Goal: Information Seeking & Learning: Learn about a topic

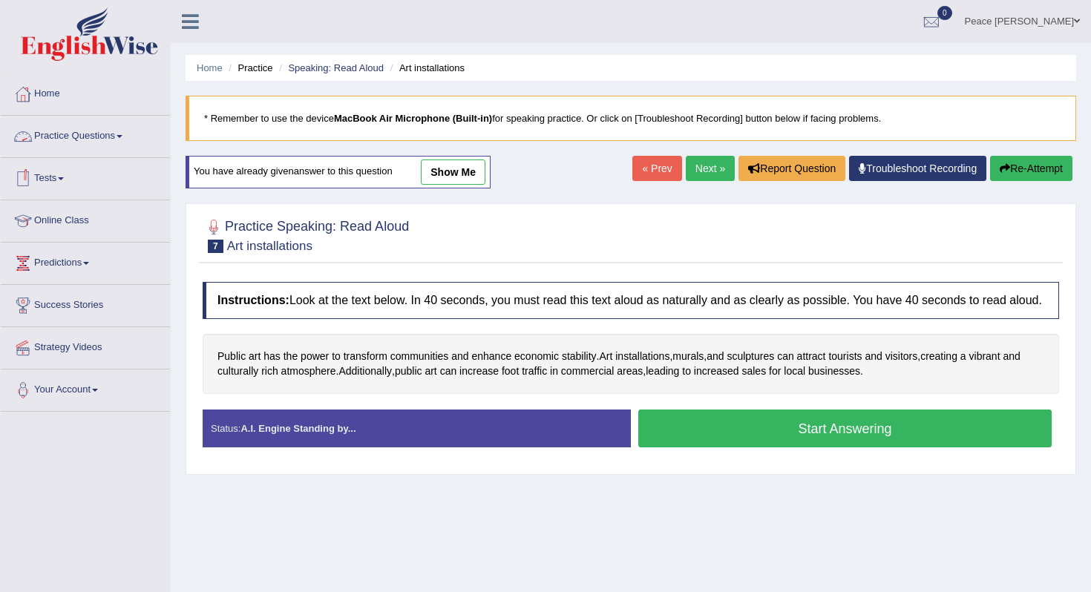
click at [122, 136] on span at bounding box center [120, 136] width 6 height 3
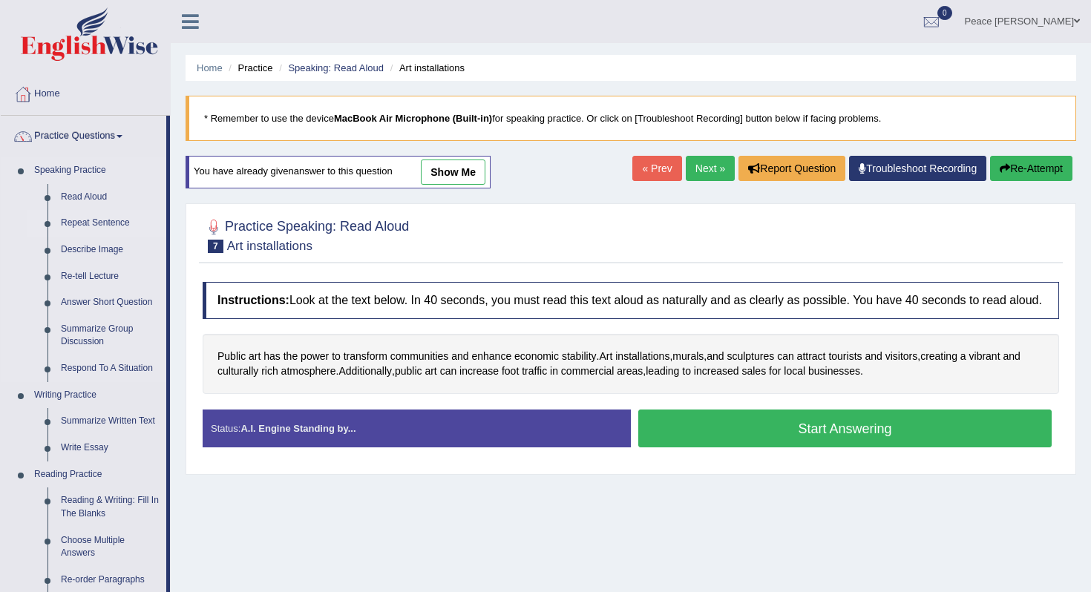
click at [92, 221] on link "Repeat Sentence" at bounding box center [110, 223] width 112 height 27
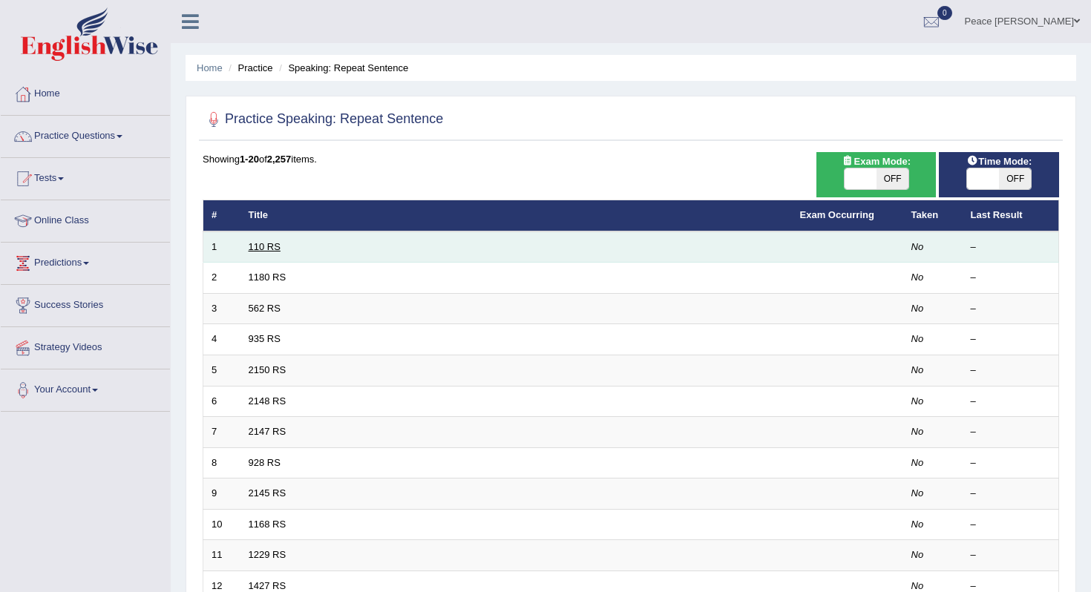
click at [259, 243] on link "110 RS" at bounding box center [265, 246] width 32 height 11
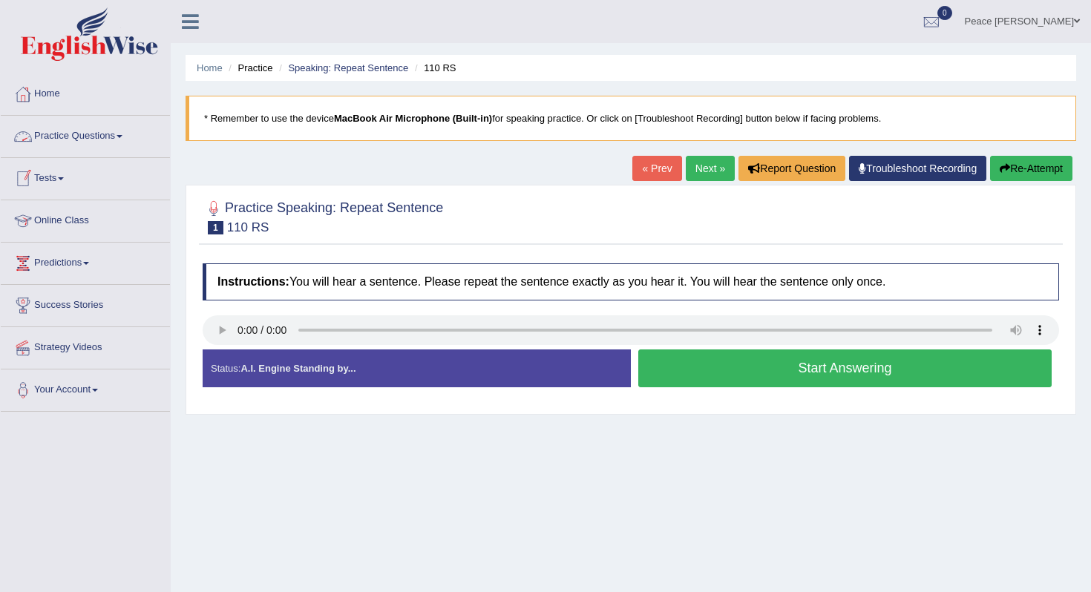
click at [112, 137] on link "Practice Questions" at bounding box center [85, 134] width 169 height 37
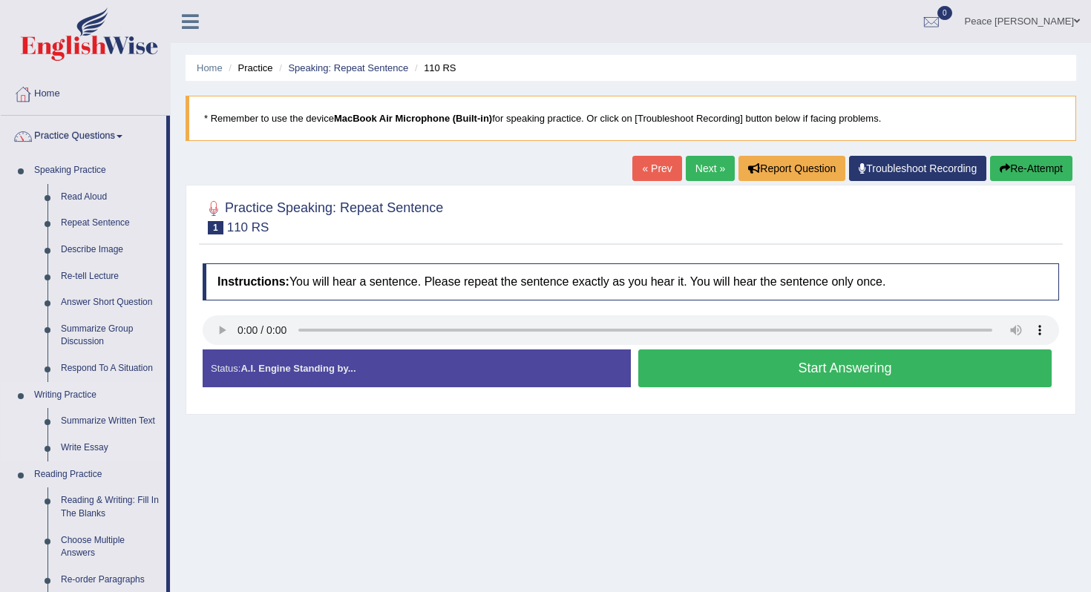
drag, startPoint x: 168, startPoint y: 308, endPoint x: 159, endPoint y: 407, distance: 99.9
click at [160, 413] on li "Practice Questions Speaking Practice Read Aloud Repeat Sentence Describe Image …" at bounding box center [85, 533] width 169 height 835
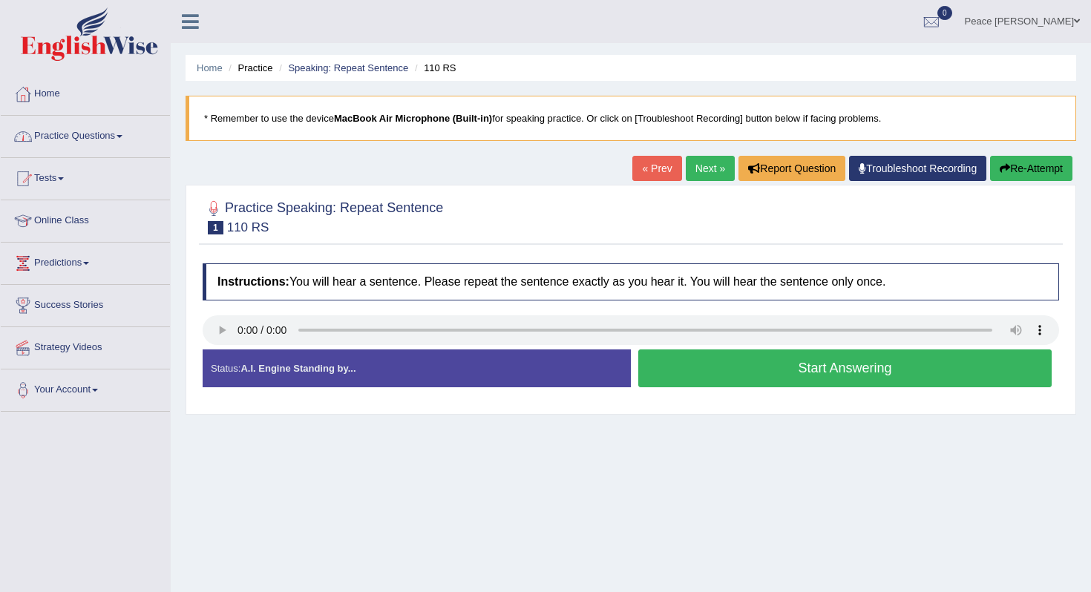
click at [123, 134] on link "Practice Questions" at bounding box center [85, 134] width 169 height 37
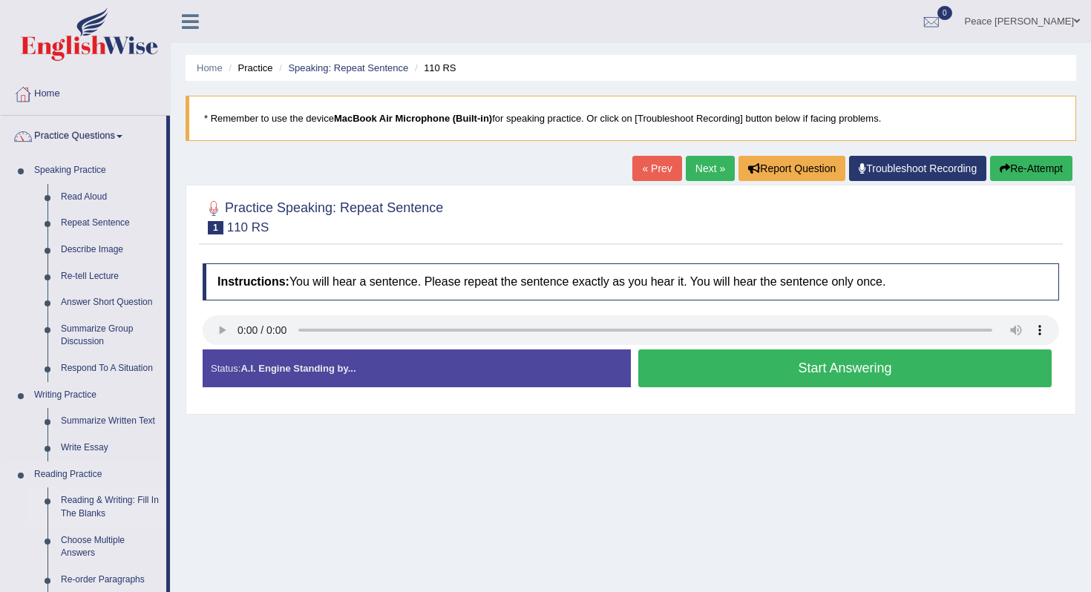
click at [96, 505] on link "Reading & Writing: Fill In The Blanks" at bounding box center [110, 507] width 112 height 39
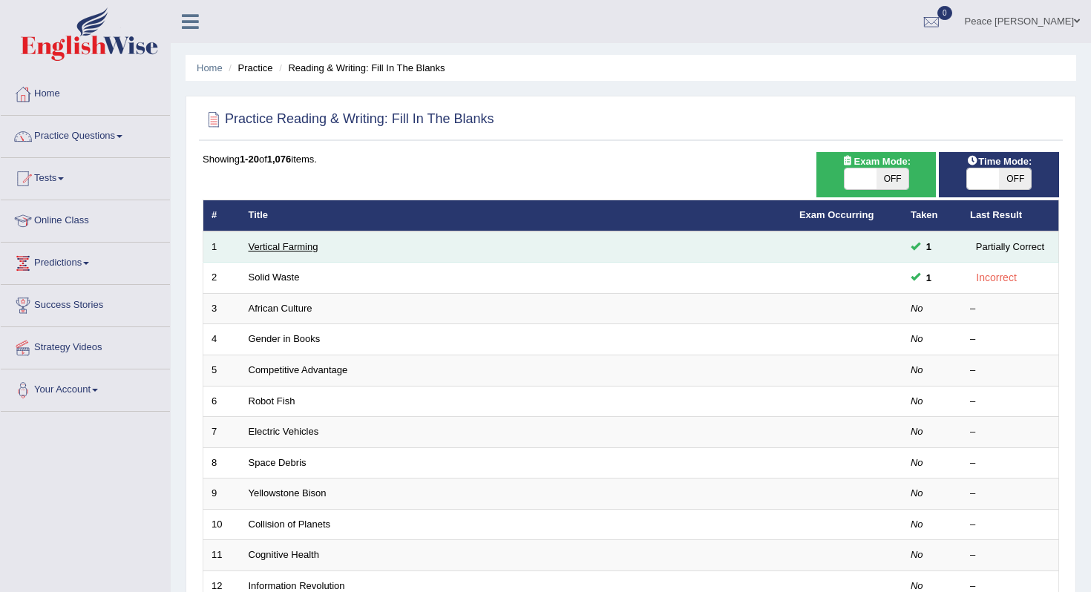
click at [297, 252] on link "Vertical Farming" at bounding box center [284, 246] width 70 height 11
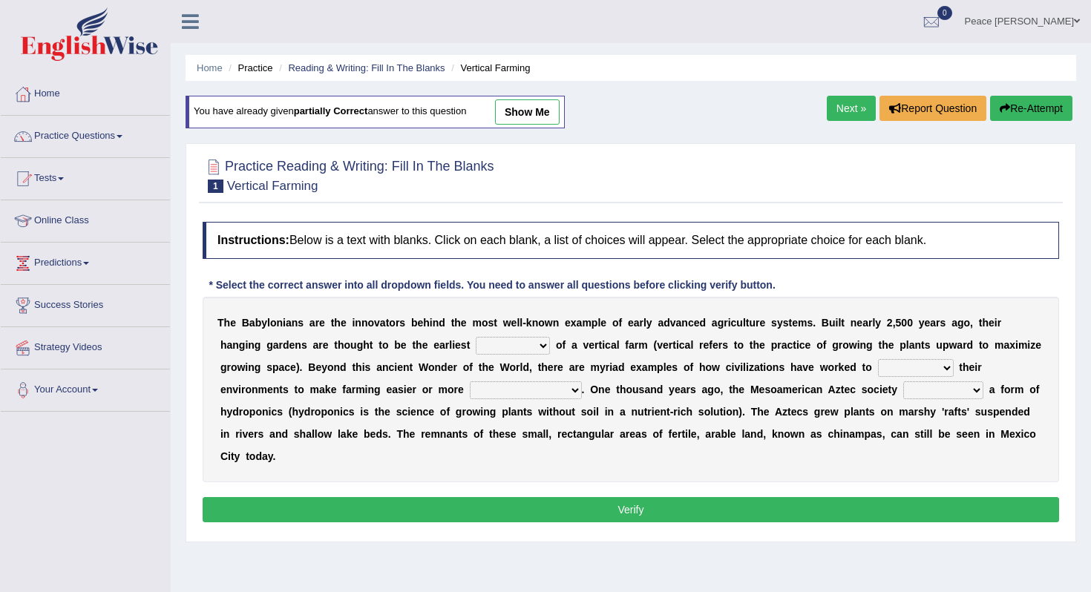
click at [520, 347] on select "prototype failure discredit protocol" at bounding box center [513, 346] width 74 height 18
select select "prototype"
click at [476, 337] on select "prototype failure discredit protocol" at bounding box center [513, 346] width 74 height 18
click at [908, 372] on select "manipulate escape respect disarrange" at bounding box center [916, 368] width 76 height 18
select select "disarrange"
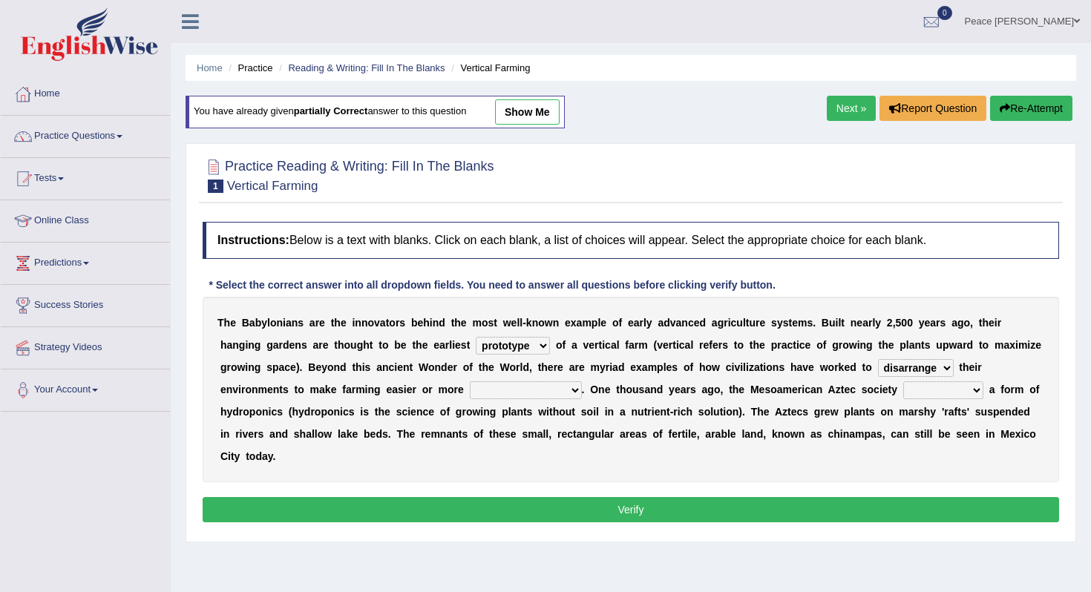
click at [878, 359] on select "manipulate escape respect disarrange" at bounding box center [916, 368] width 76 height 18
click at [532, 390] on select "productive constructive connective counterproductive" at bounding box center [526, 390] width 112 height 18
select select "productive"
click at [470, 381] on select "productive constructive connective counterproductive" at bounding box center [526, 390] width 112 height 18
click at [925, 394] on select "domineered volunteered pioneered engineered" at bounding box center [943, 390] width 80 height 18
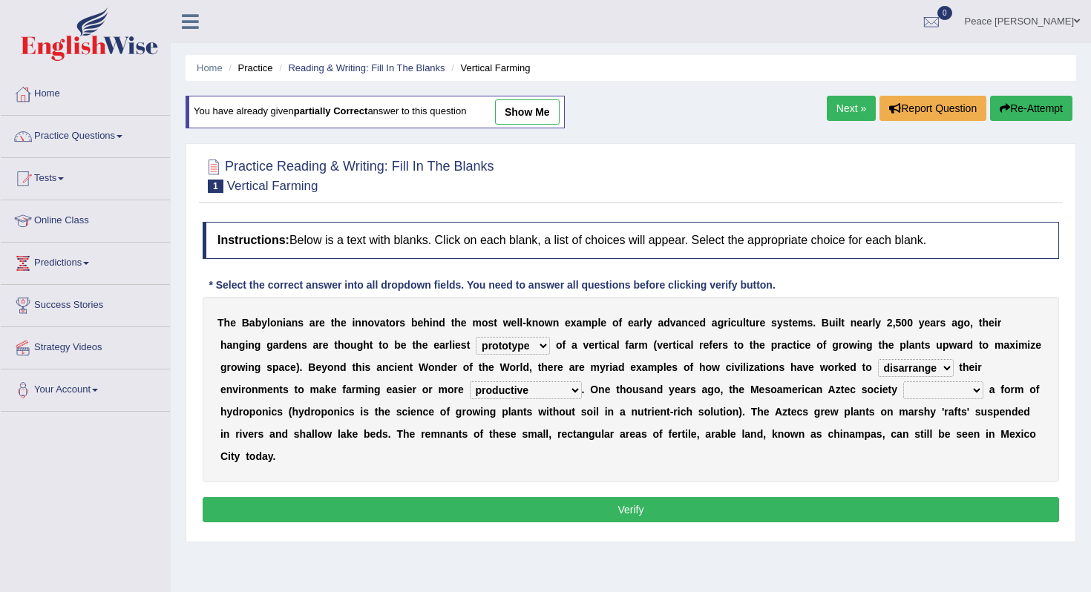
select select "engineered"
click at [905, 381] on select "domineered volunteered pioneered engineered" at bounding box center [943, 390] width 80 height 18
click at [606, 502] on button "Verify" at bounding box center [631, 509] width 856 height 25
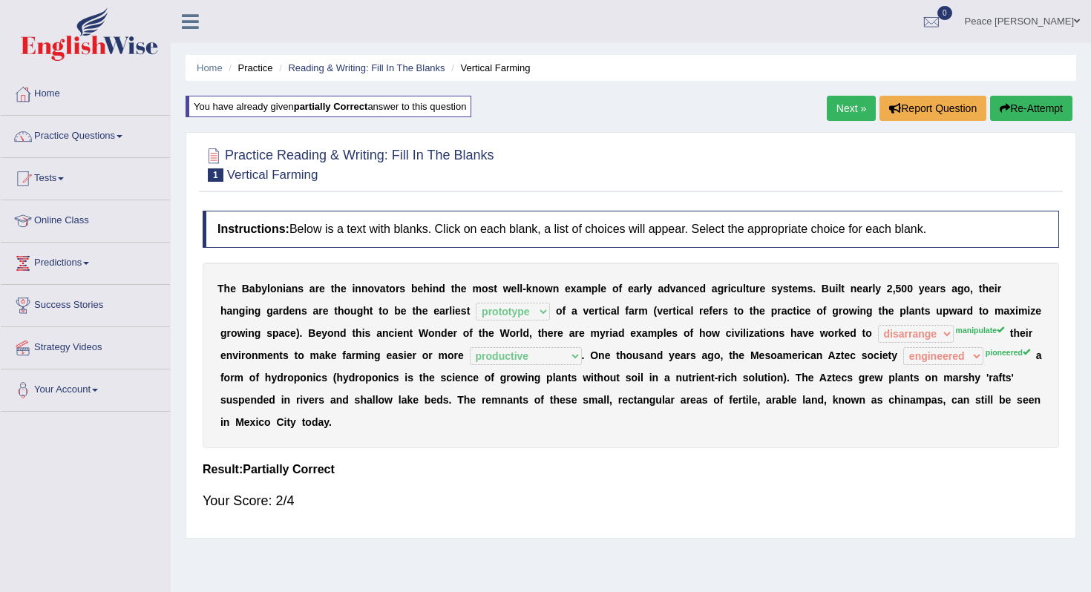
click at [851, 108] on link "Next »" at bounding box center [851, 108] width 49 height 25
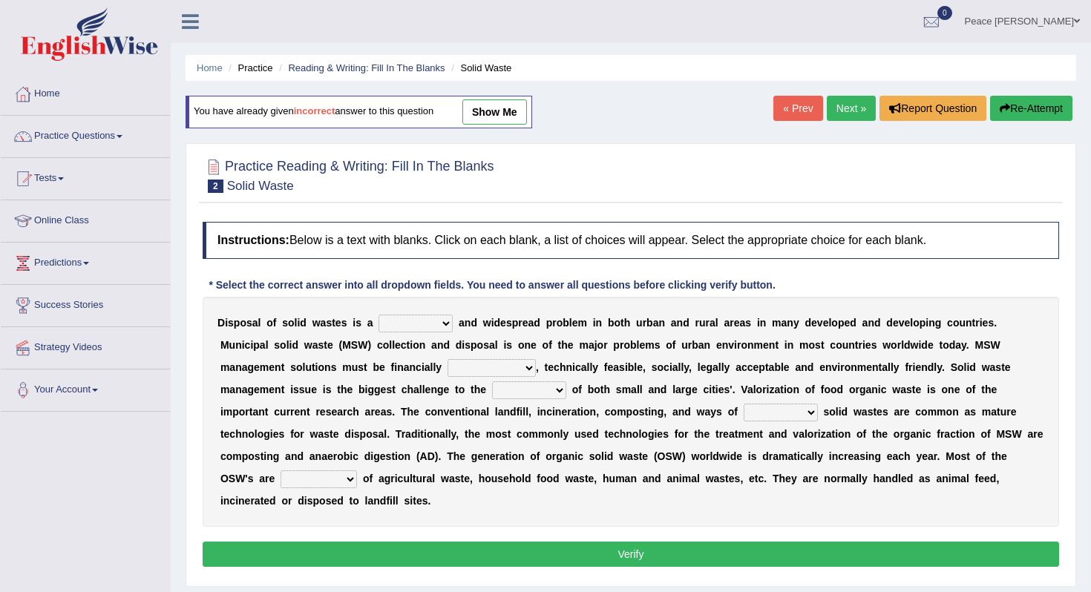
click at [433, 327] on select "slanting stinging stalling shafting" at bounding box center [415, 324] width 74 height 18
select select "shafting"
click at [378, 315] on select "slanting stinging stalling shafting" at bounding box center [415, 324] width 74 height 18
click at [520, 368] on select "unattainable sustainable objectionable treasonable" at bounding box center [492, 368] width 88 height 18
select select "sustainable"
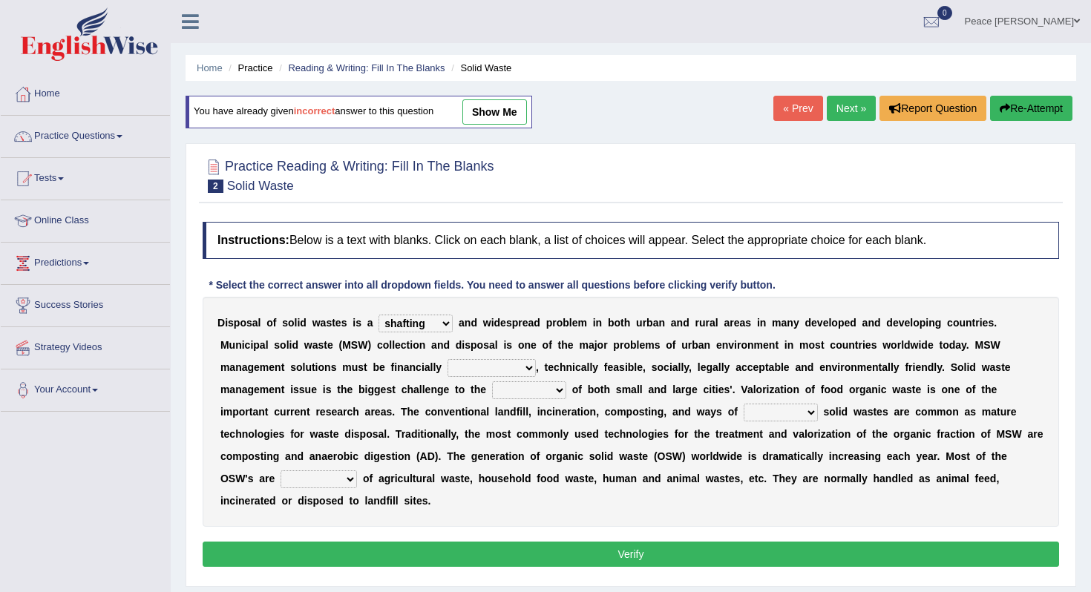
click at [448, 359] on select "unattainable sustainable objectionable treasonable" at bounding box center [492, 368] width 88 height 18
click at [815, 413] on select "reserving preserving deserving handling" at bounding box center [781, 413] width 74 height 18
select select "reserving"
click at [744, 404] on select "reserving preserving deserving handling" at bounding box center [781, 413] width 74 height 18
click at [311, 479] on select "composed disposed composing disposing" at bounding box center [319, 480] width 76 height 18
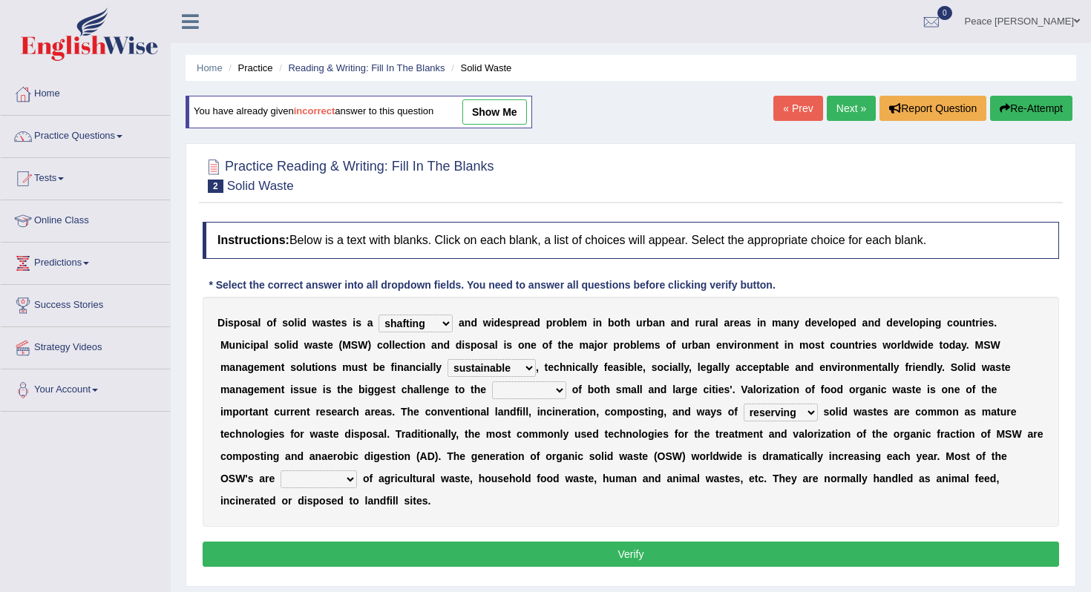
select select "composed"
click at [281, 471] on select "composed disposed composing disposing" at bounding box center [319, 480] width 76 height 18
click at [448, 557] on button "Verify" at bounding box center [631, 554] width 856 height 25
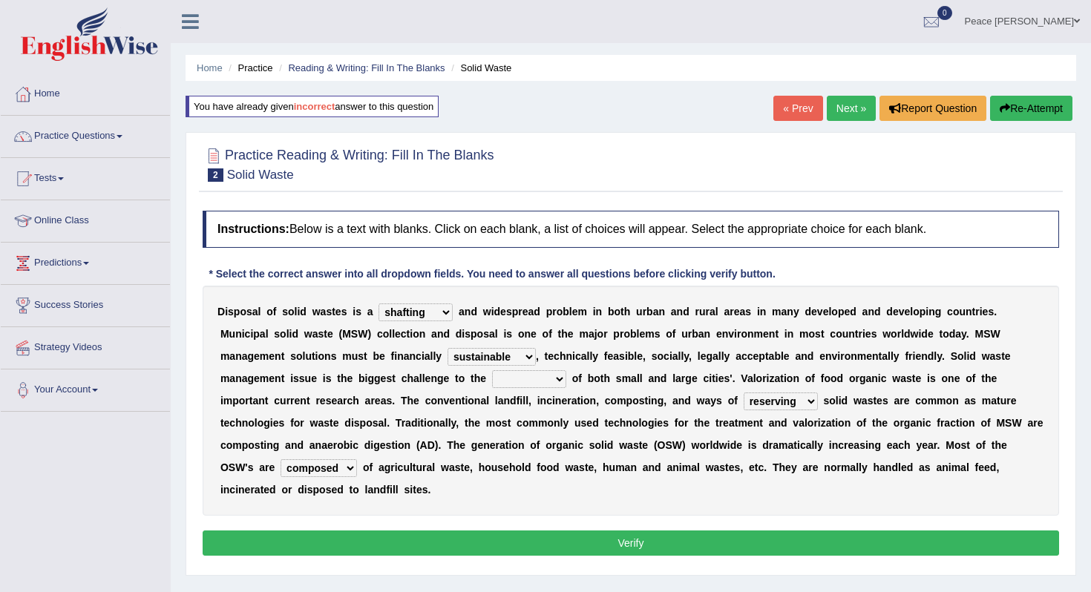
click at [551, 376] on select "plants culture authorities history" at bounding box center [529, 379] width 74 height 18
click at [492, 370] on select "plants culture authorities history" at bounding box center [529, 379] width 74 height 18
click at [544, 383] on select "plants culture authorities history" at bounding box center [529, 379] width 74 height 18
select select "history"
click at [492, 370] on select "plants culture authorities history" at bounding box center [529, 379] width 74 height 18
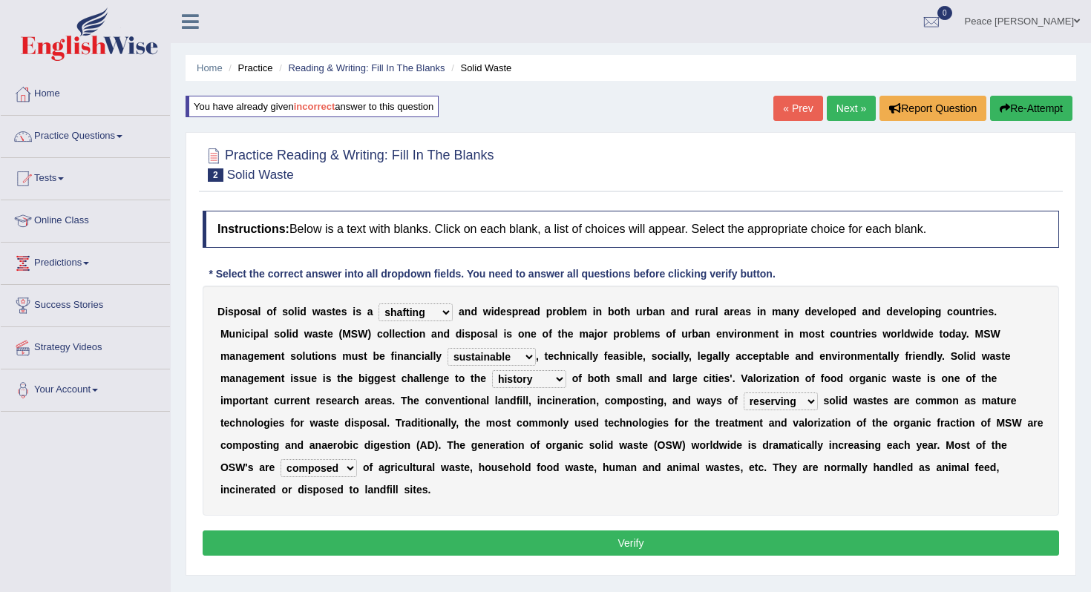
click at [580, 545] on button "Verify" at bounding box center [631, 543] width 856 height 25
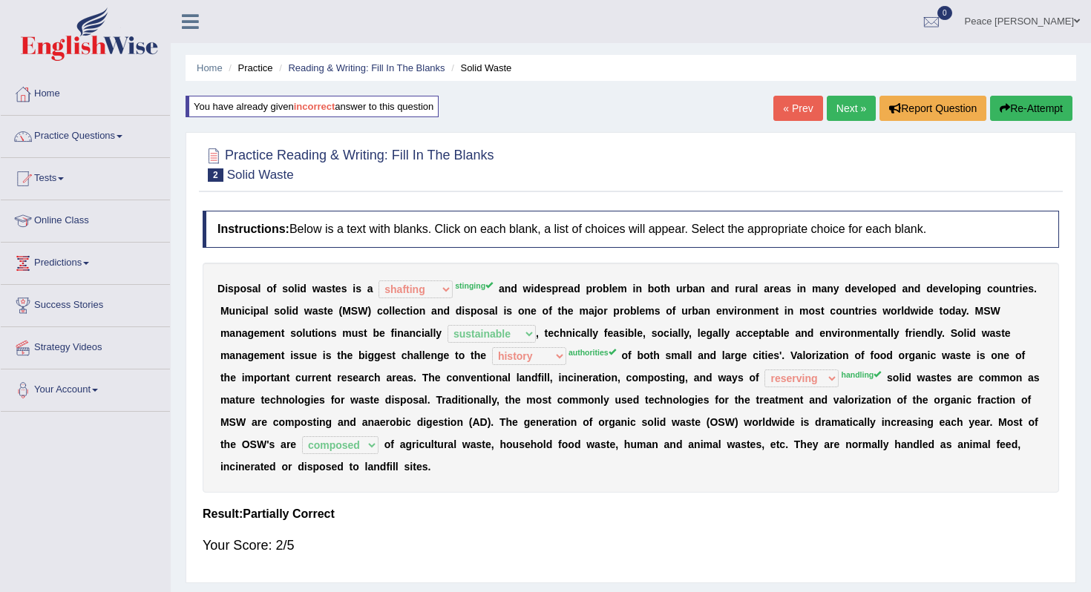
click at [845, 106] on link "Next »" at bounding box center [851, 108] width 49 height 25
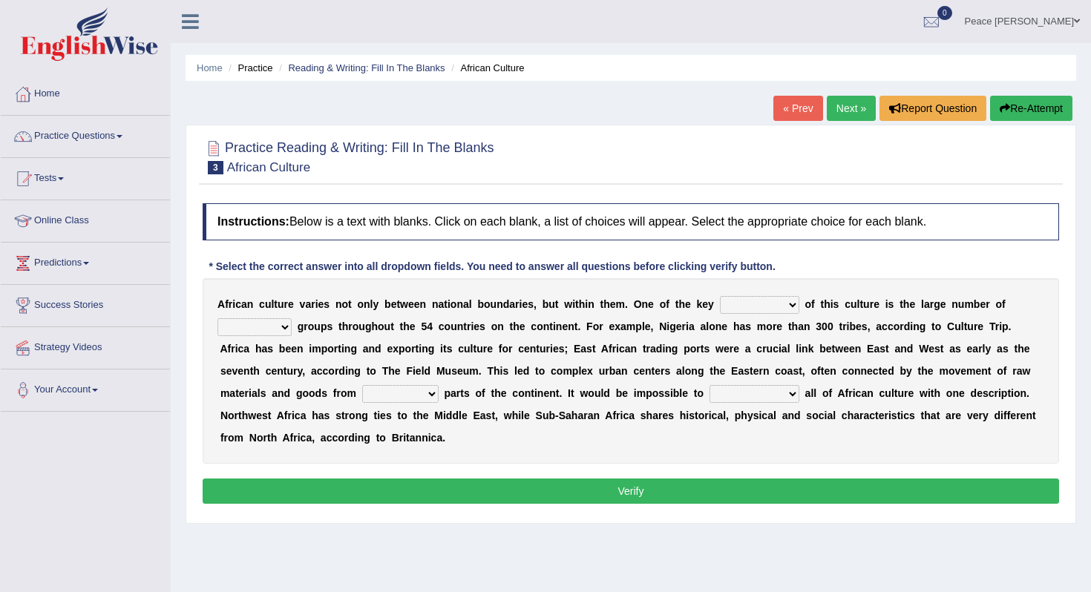
click at [755, 298] on select "conjectures features issues doubts" at bounding box center [759, 305] width 79 height 18
click at [122, 135] on span at bounding box center [120, 136] width 6 height 3
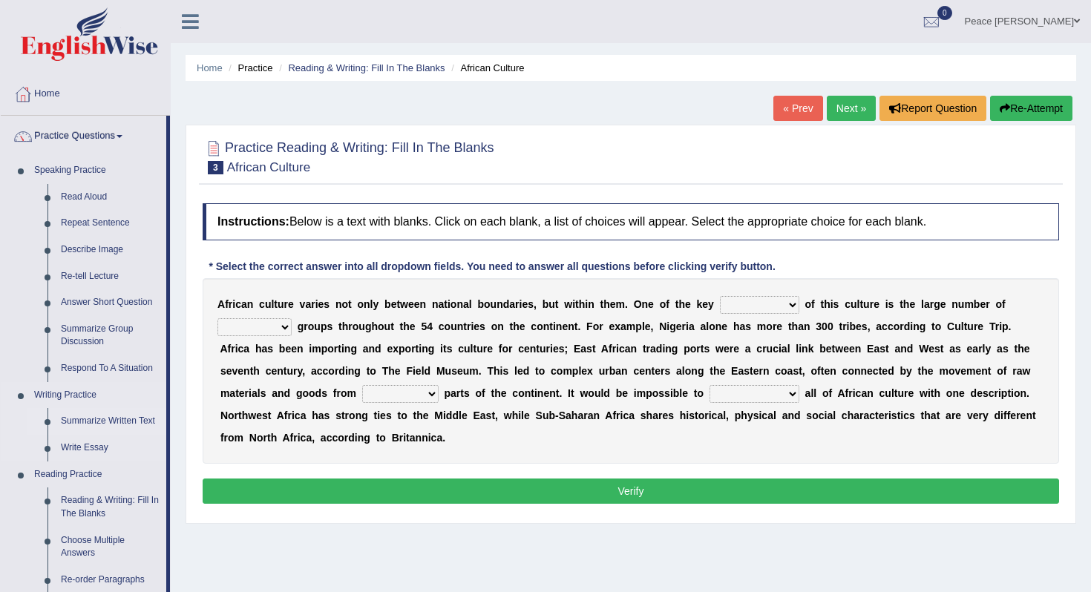
click at [96, 418] on link "Summarize Written Text" at bounding box center [110, 421] width 112 height 27
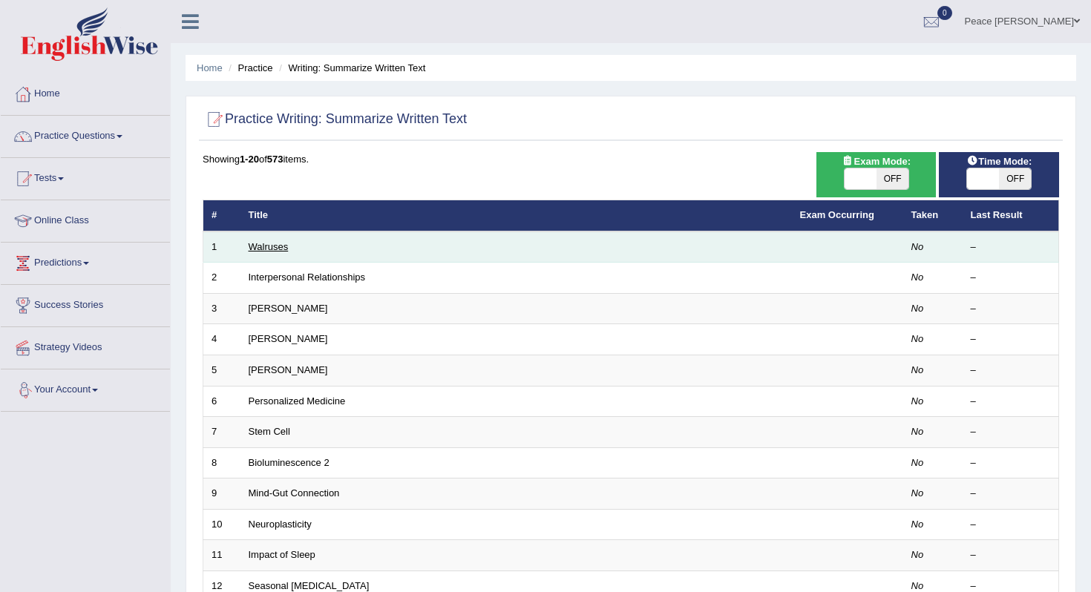
click at [272, 246] on link "Walruses" at bounding box center [269, 246] width 40 height 11
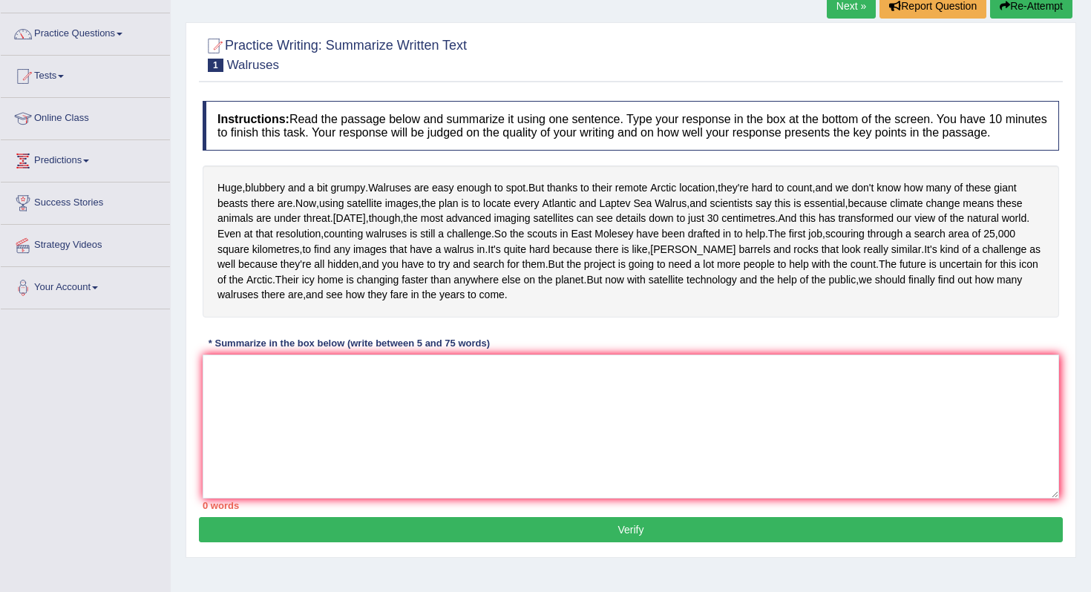
scroll to position [119, 0]
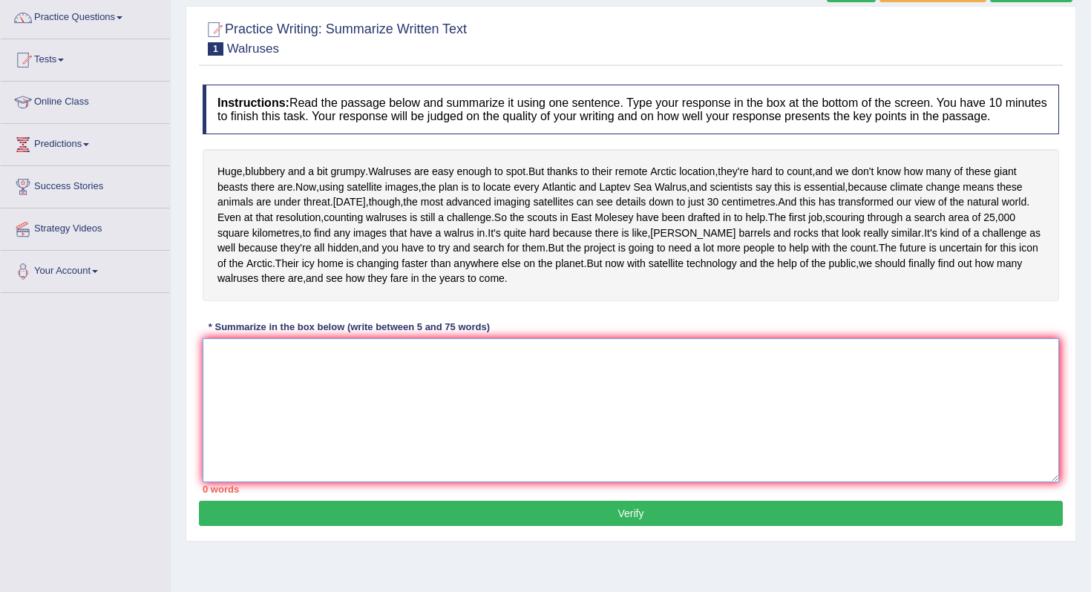
click at [260, 433] on textarea at bounding box center [631, 410] width 856 height 144
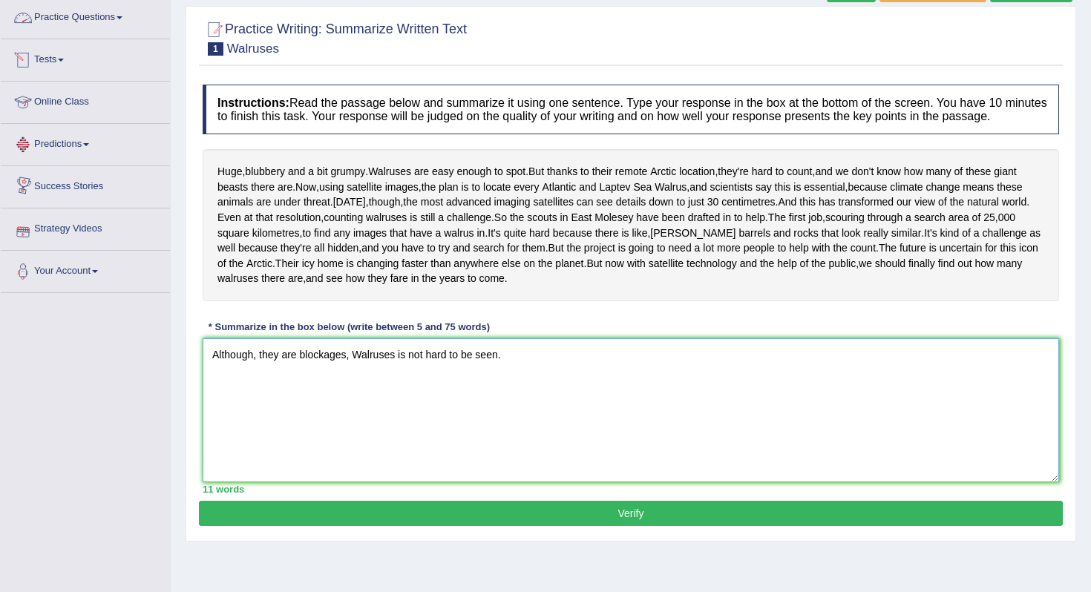
type textarea "Although, they are blockages, Walruses is not hard to be seen."
click at [115, 17] on link "Practice Questions" at bounding box center [85, 15] width 169 height 37
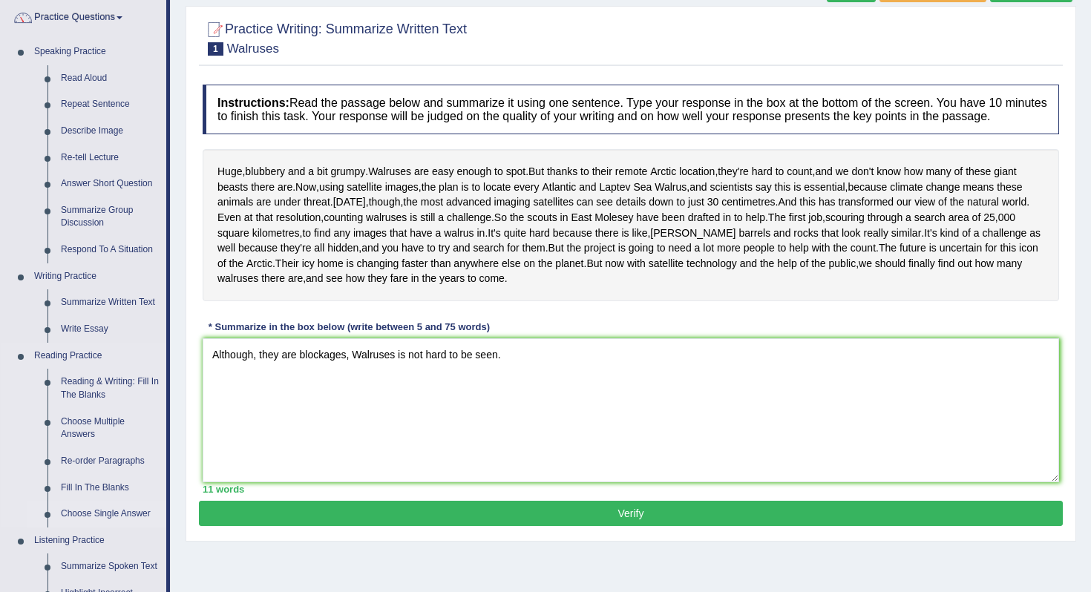
click at [131, 515] on link "Choose Single Answer" at bounding box center [110, 514] width 112 height 27
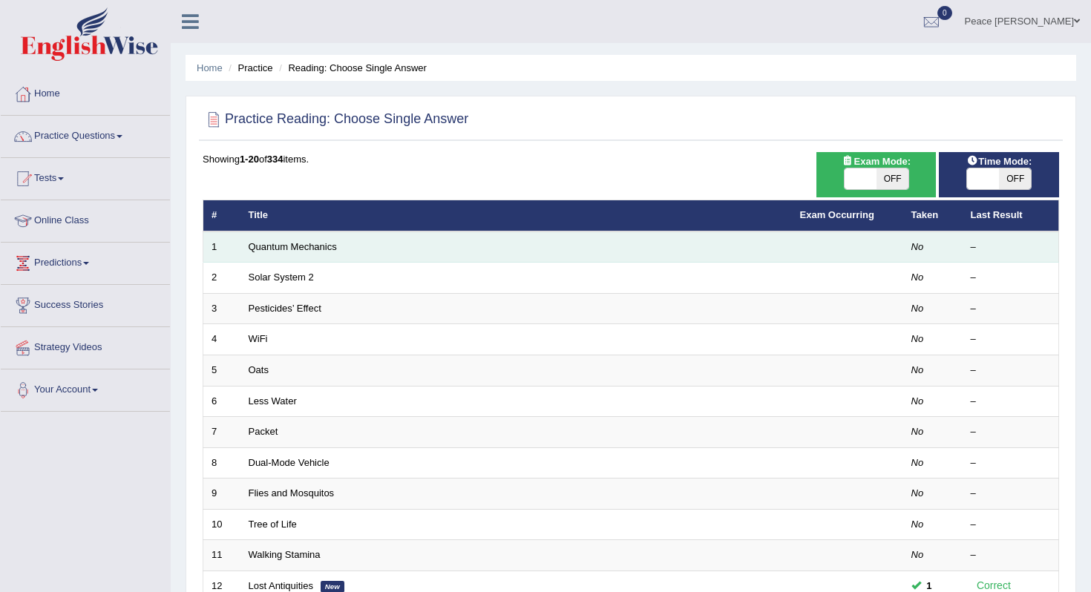
click at [274, 240] on td "Quantum Mechanics" at bounding box center [515, 247] width 551 height 31
click at [274, 242] on link "Quantum Mechanics" at bounding box center [293, 246] width 88 height 11
